Goal: Download file/media

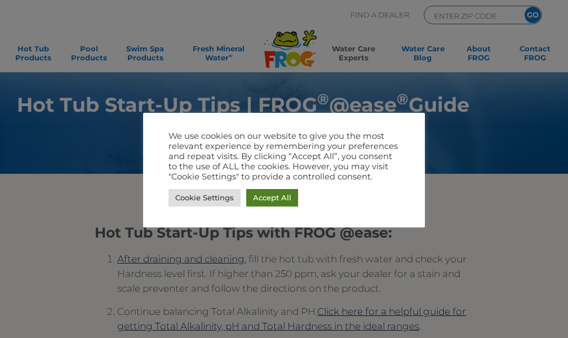
click at [271, 193] on link "Accept All" at bounding box center [272, 197] width 52 height 17
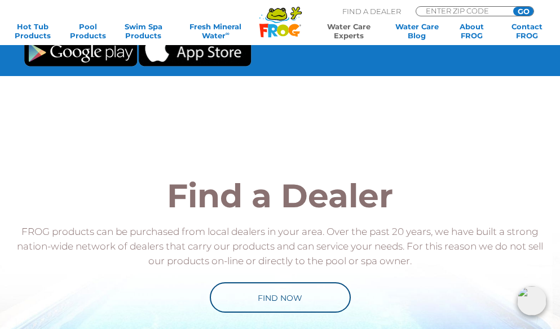
scroll to position [973, 0]
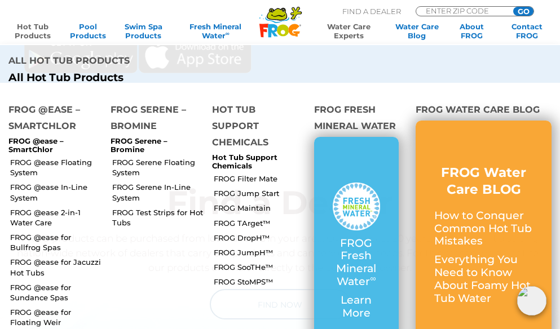
click at [33, 30] on link "Hot Tub Products" at bounding box center [32, 31] width 43 height 18
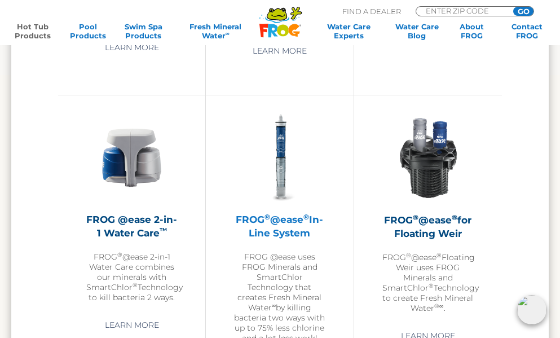
scroll to position [1353, 0]
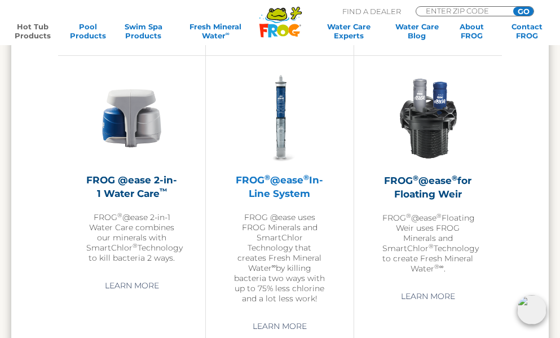
click at [285, 181] on h2 "FROG ® @ease ® In-Line System" at bounding box center [279, 186] width 91 height 27
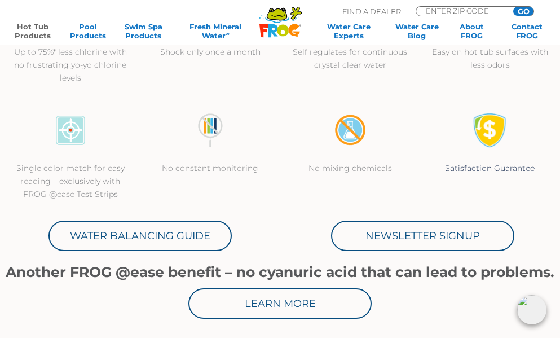
scroll to position [432, 0]
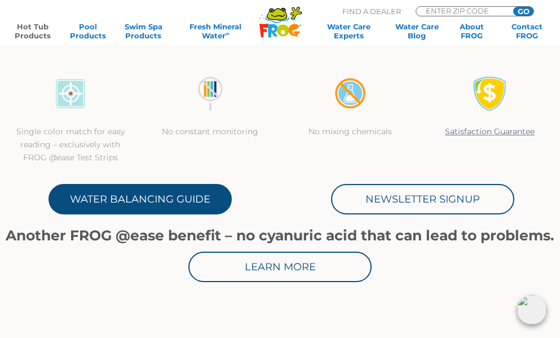
click at [154, 192] on link "Water Balancing Guide" at bounding box center [139, 199] width 183 height 30
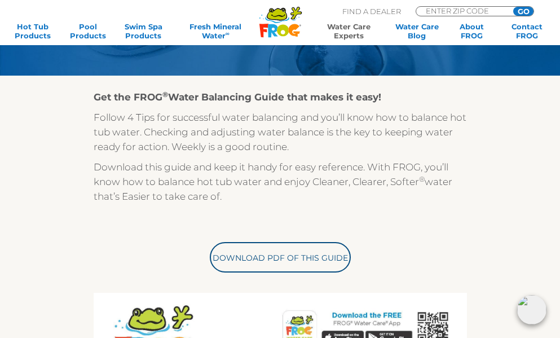
scroll to position [207, 0]
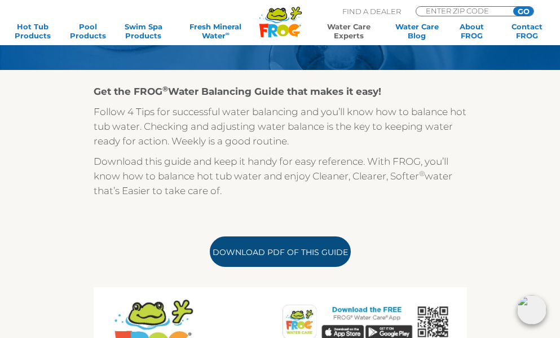
click at [309, 253] on link "Download PDF of this Guide" at bounding box center [280, 251] width 141 height 30
